Goal: Transaction & Acquisition: Purchase product/service

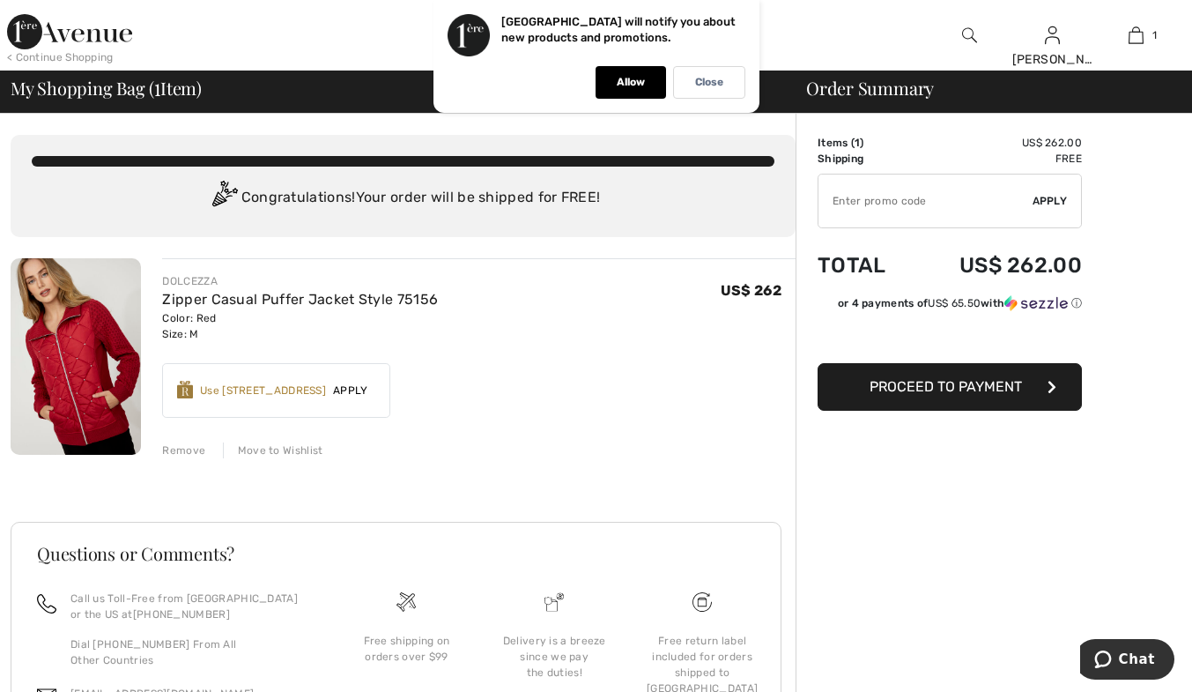
click at [915, 389] on span "Proceed to Payment" at bounding box center [946, 386] width 152 height 17
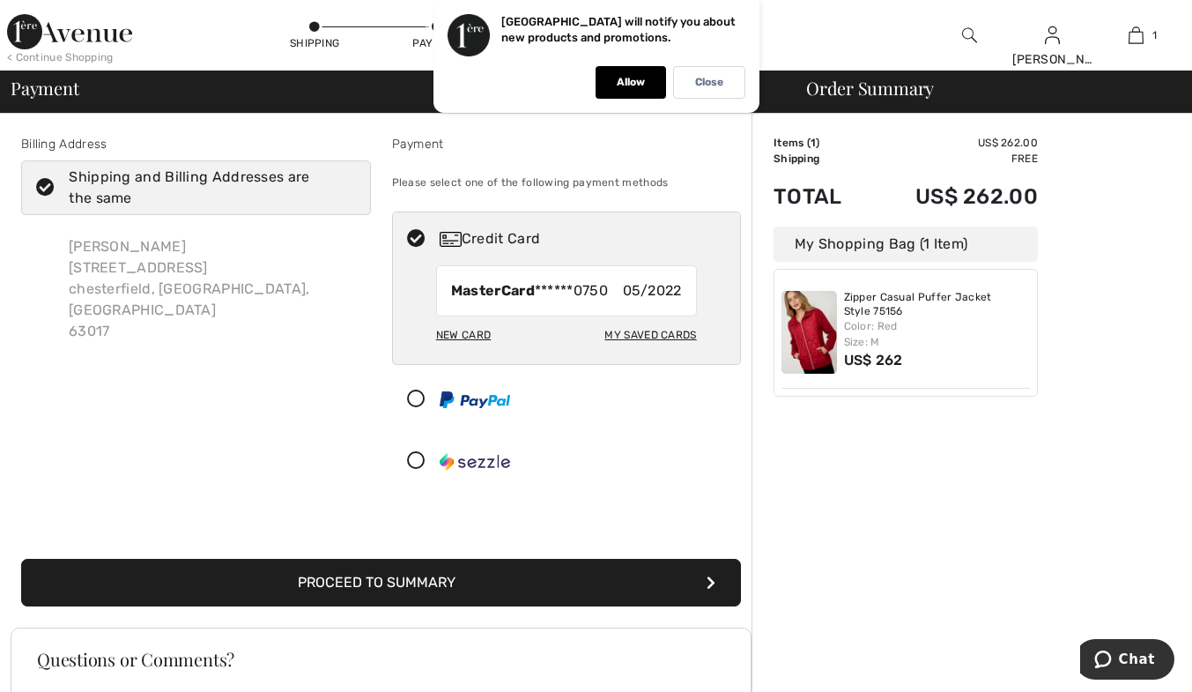
click at [467, 335] on div "New Card" at bounding box center [463, 335] width 55 height 30
radio input "true"
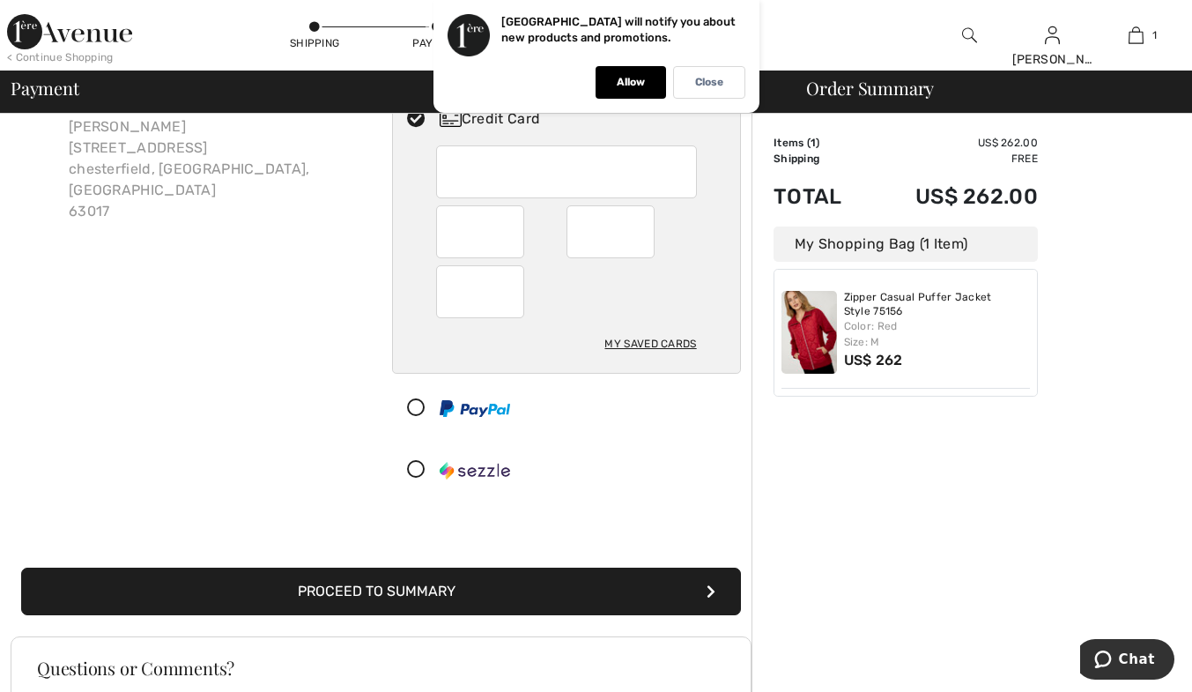
scroll to position [264, 0]
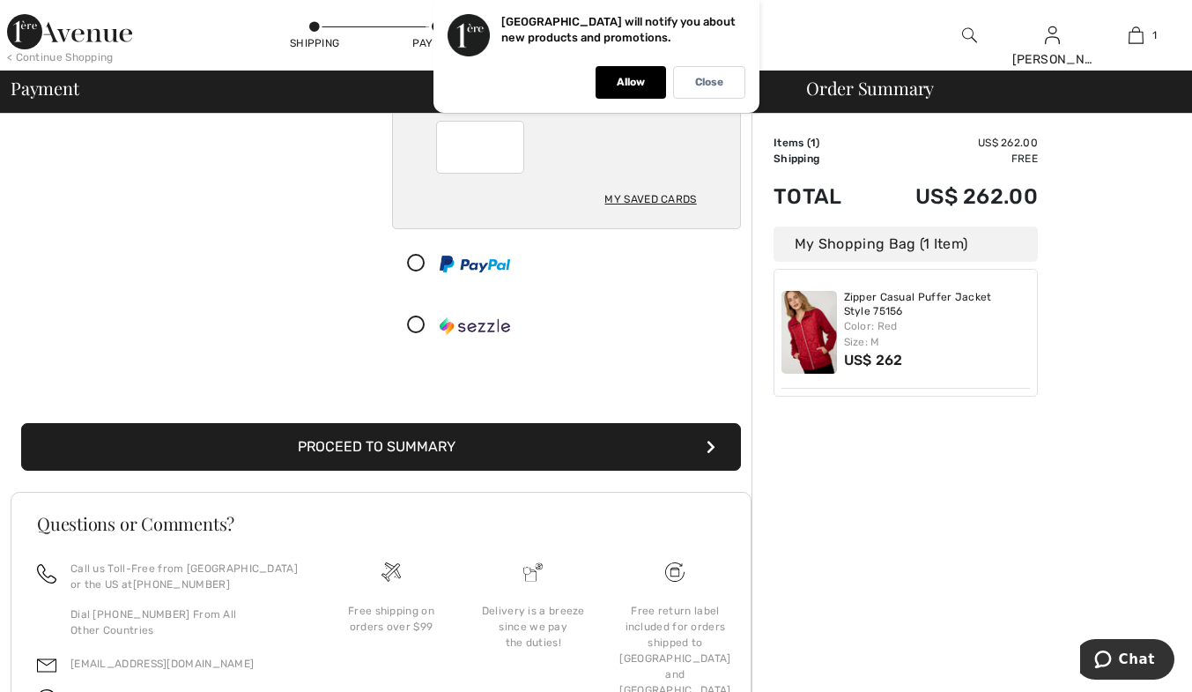
click at [440, 451] on button "Proceed to Summary" at bounding box center [381, 447] width 720 height 48
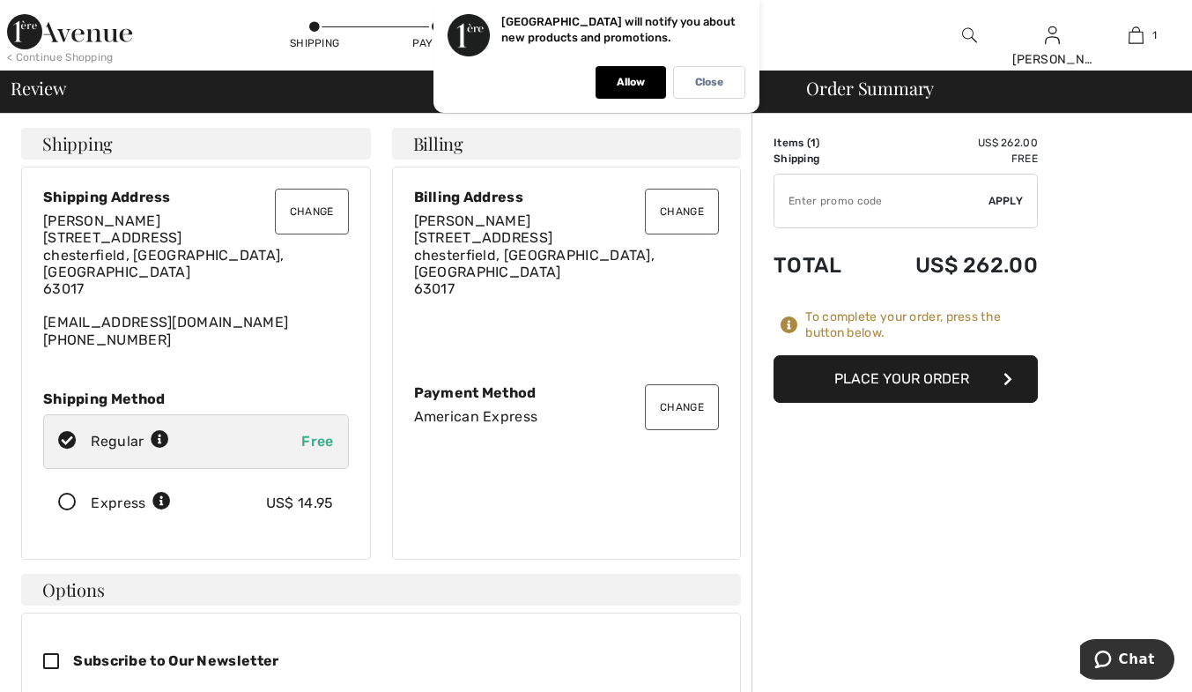
click at [797, 368] on button "Place Your Order" at bounding box center [906, 379] width 264 height 48
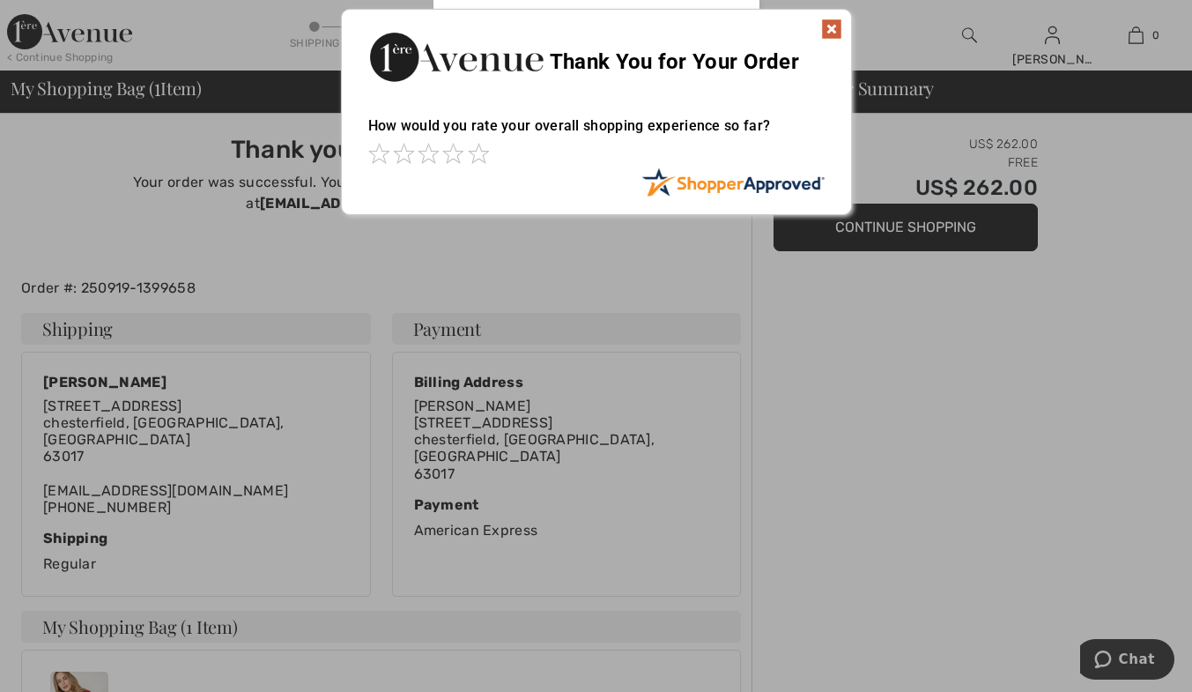
click at [827, 25] on img at bounding box center [831, 29] width 21 height 21
